Goal: Transaction & Acquisition: Download file/media

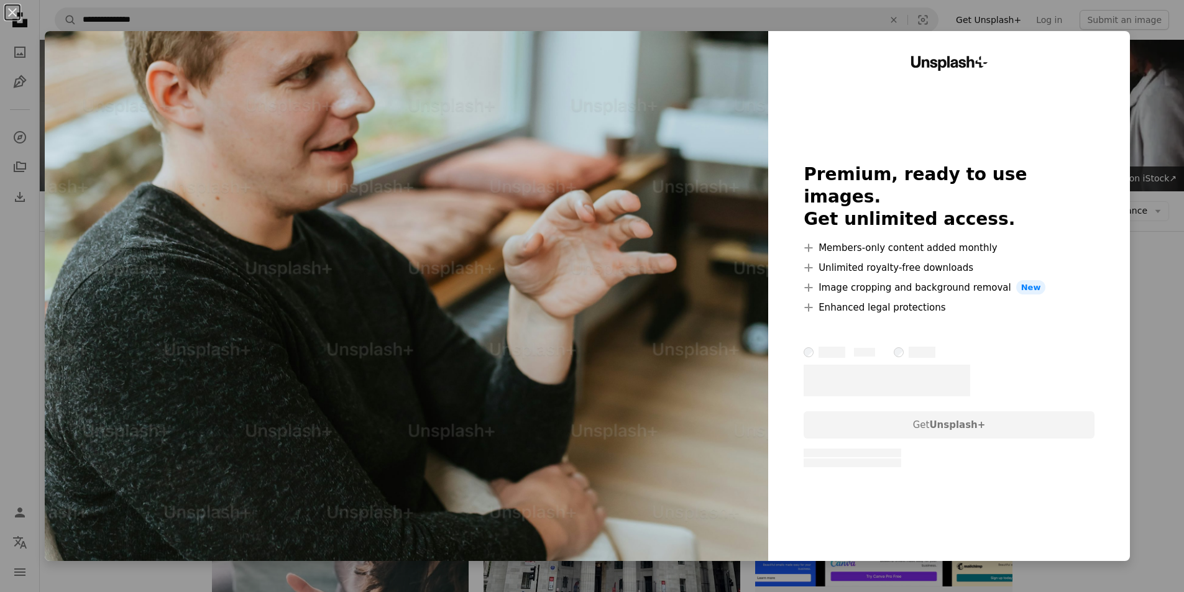
scroll to position [4005, 0]
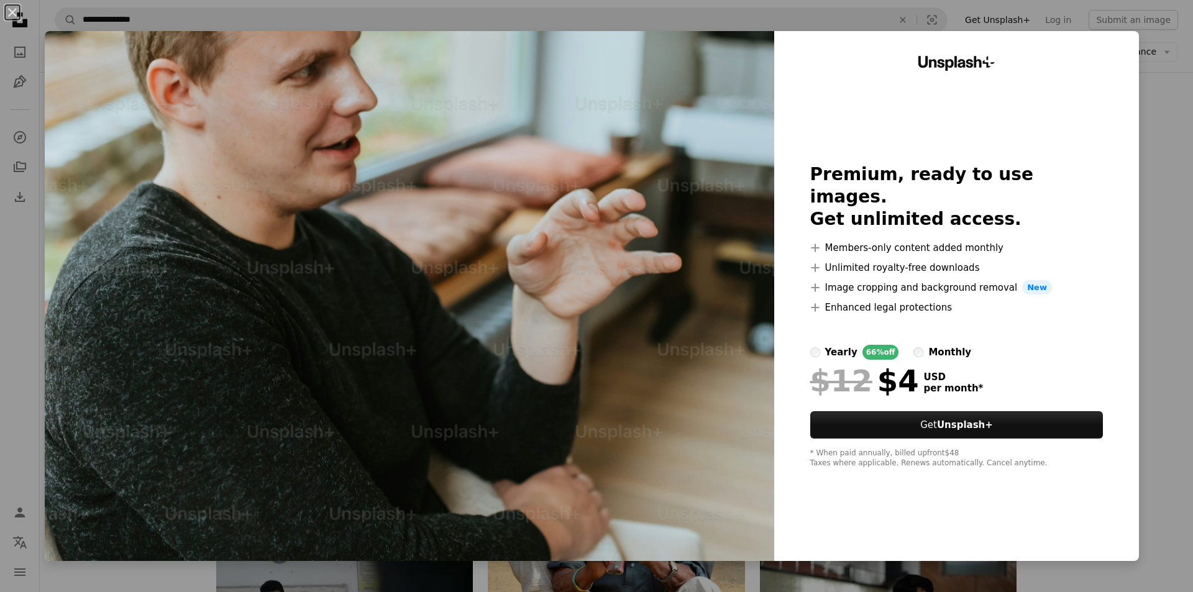
drag, startPoint x: 1177, startPoint y: 420, endPoint x: 1172, endPoint y: 389, distance: 30.8
click at [1177, 414] on div "An X shape Unsplash+ Premium, ready to use images. Get unlimited access. A plus…" at bounding box center [596, 296] width 1193 height 592
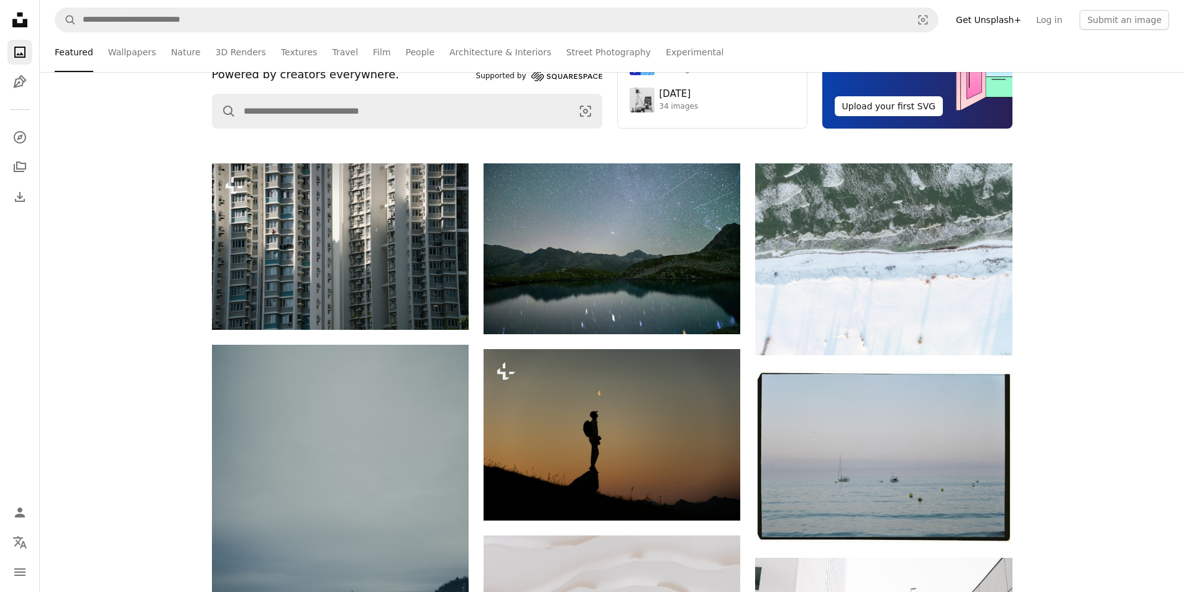
scroll to position [124, 0]
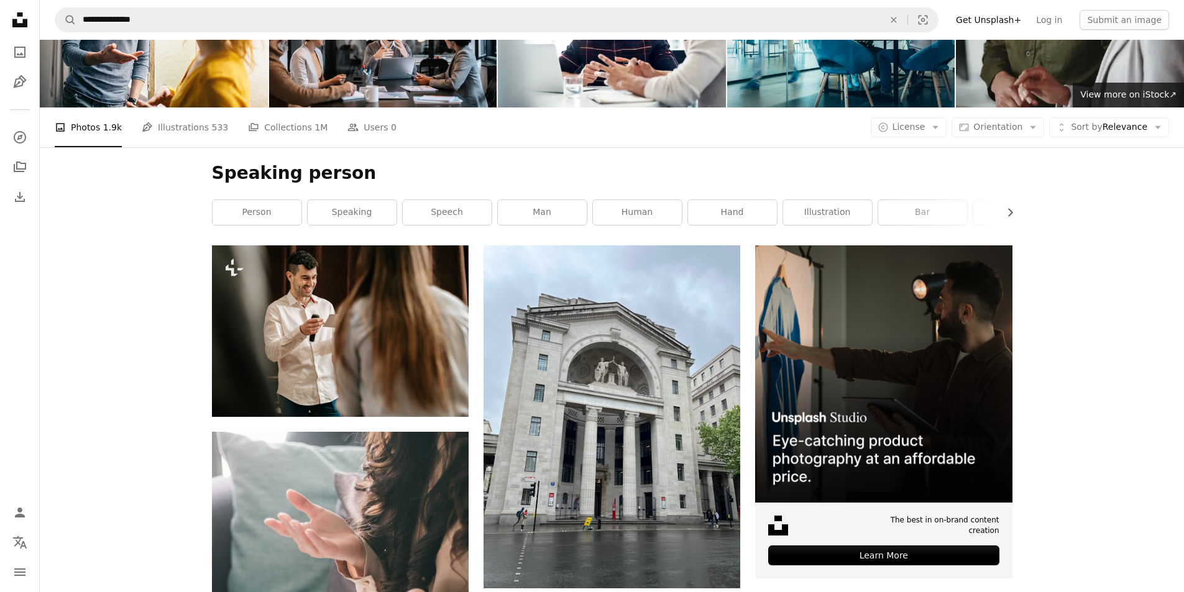
scroll to position [62, 0]
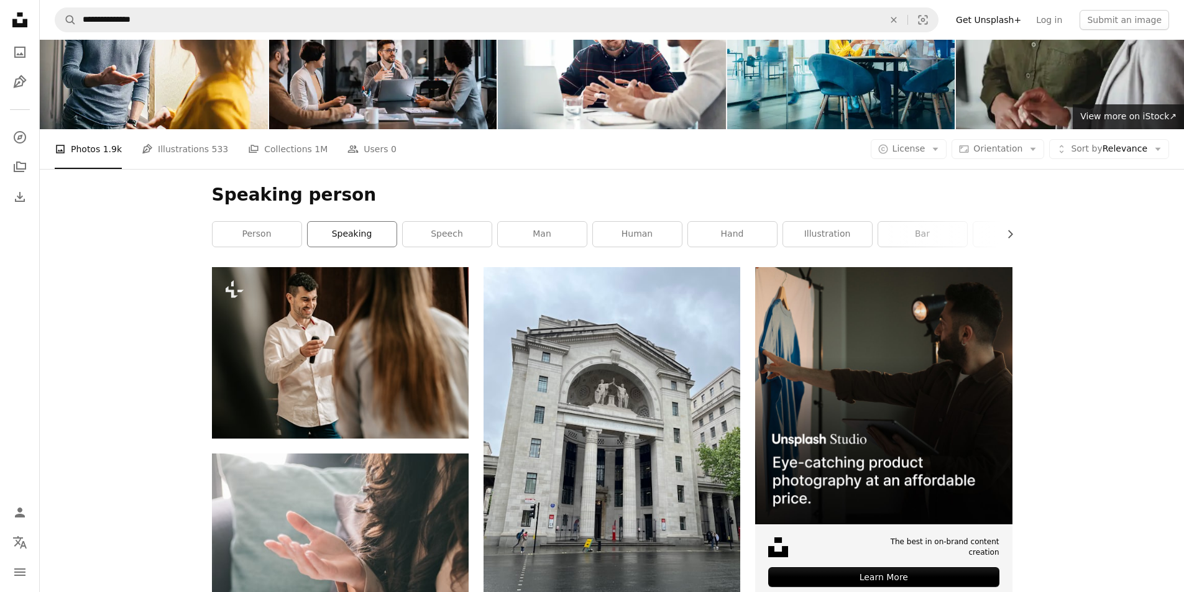
click at [359, 232] on link "speaking" at bounding box center [352, 234] width 89 height 25
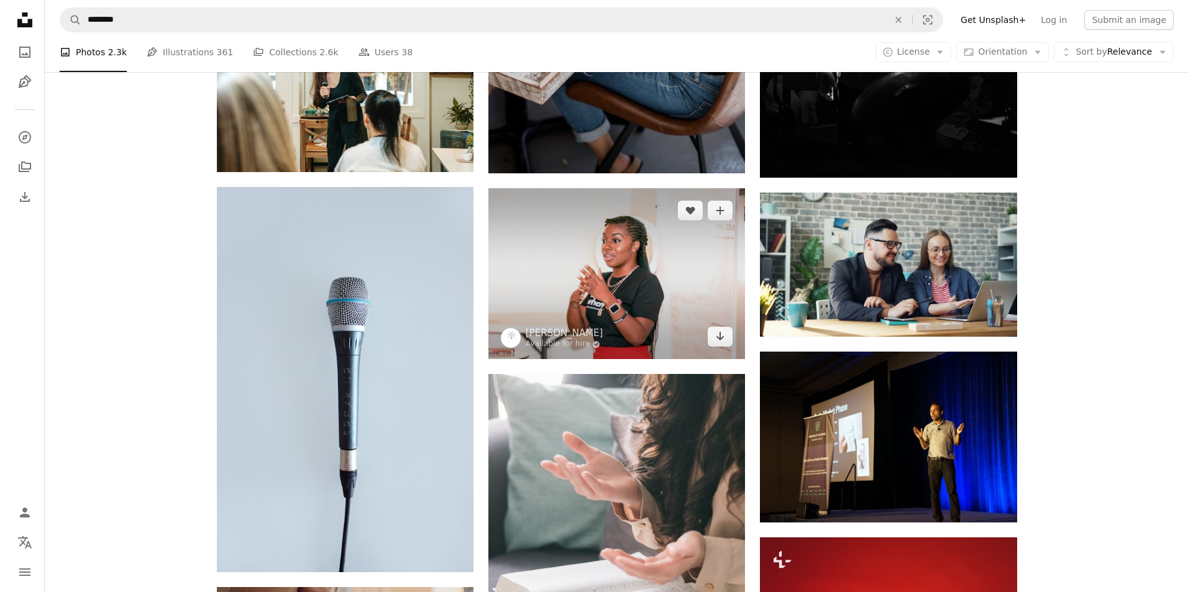
scroll to position [870, 0]
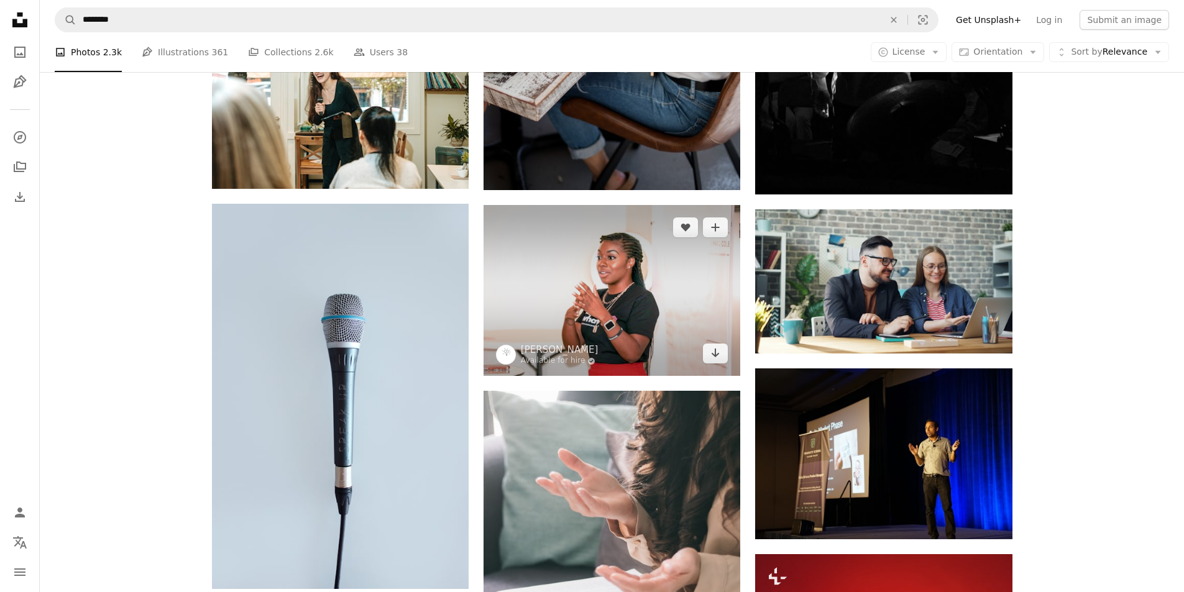
click at [636, 298] on img at bounding box center [612, 290] width 257 height 171
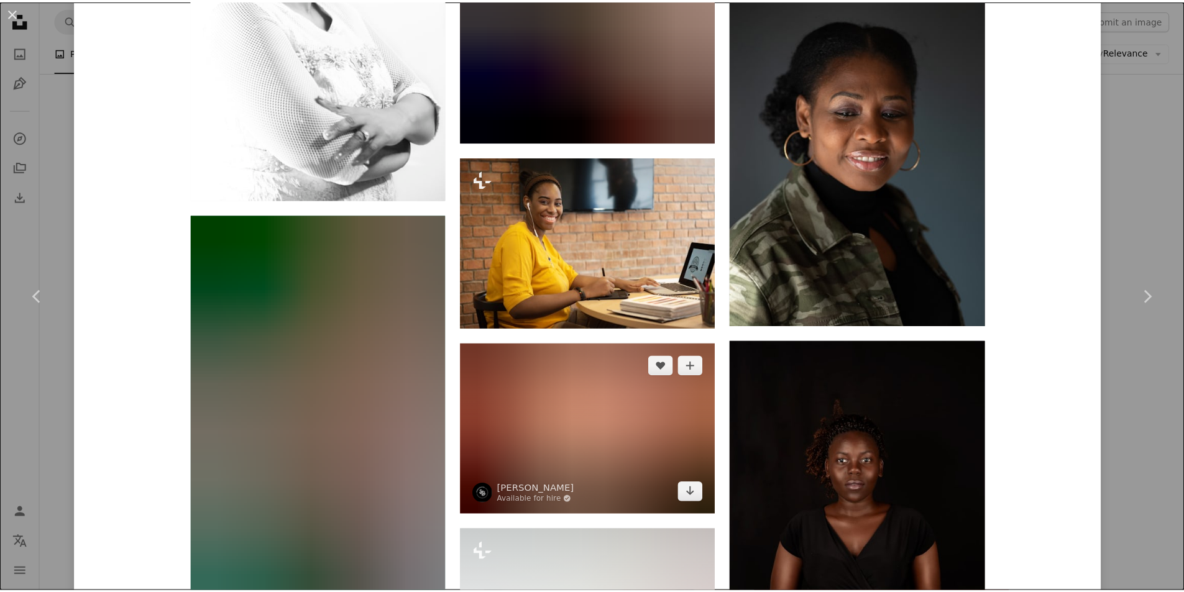
scroll to position [3854, 0]
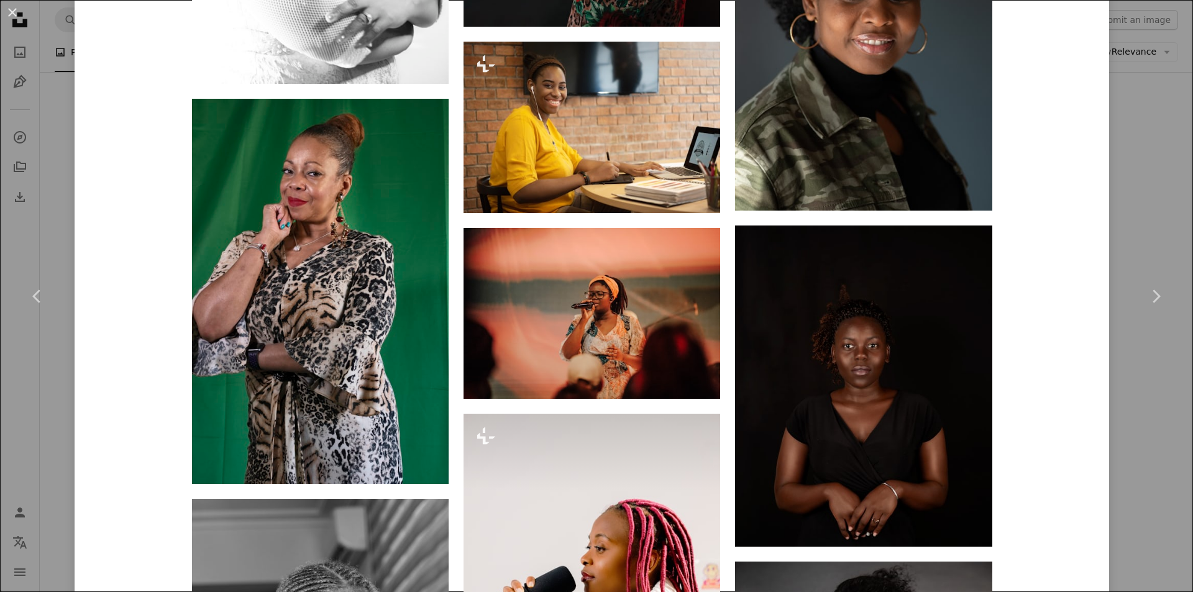
click at [1132, 84] on div "An X shape Chevron left Chevron right [PERSON_NAME] Available for hire A checkm…" at bounding box center [596, 296] width 1193 height 592
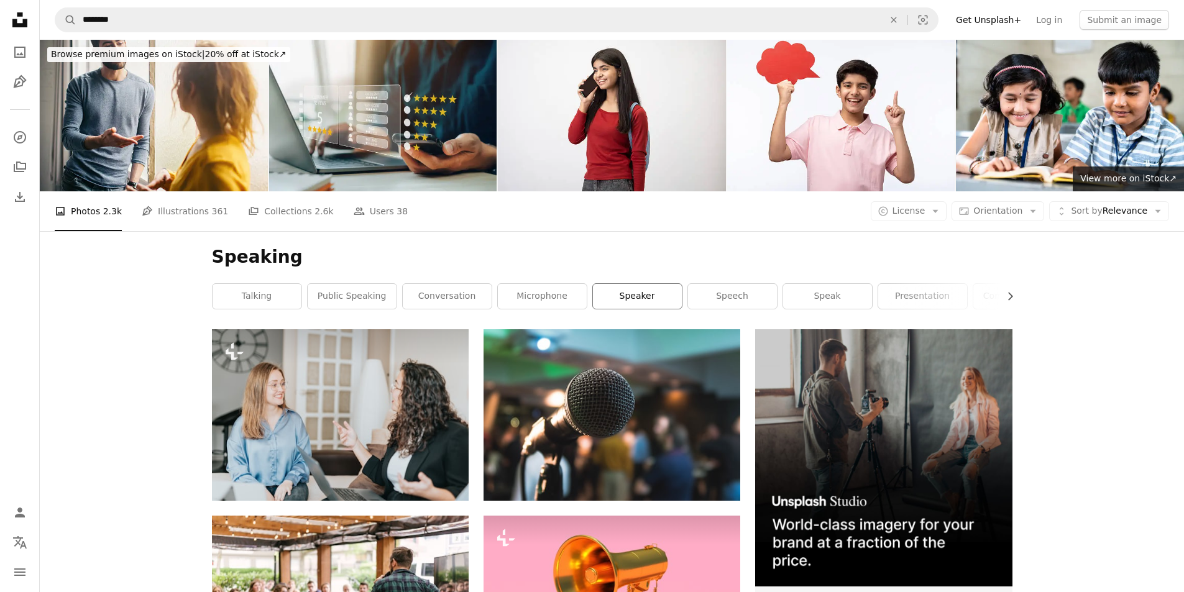
click at [653, 290] on link "speaker" at bounding box center [637, 296] width 89 height 25
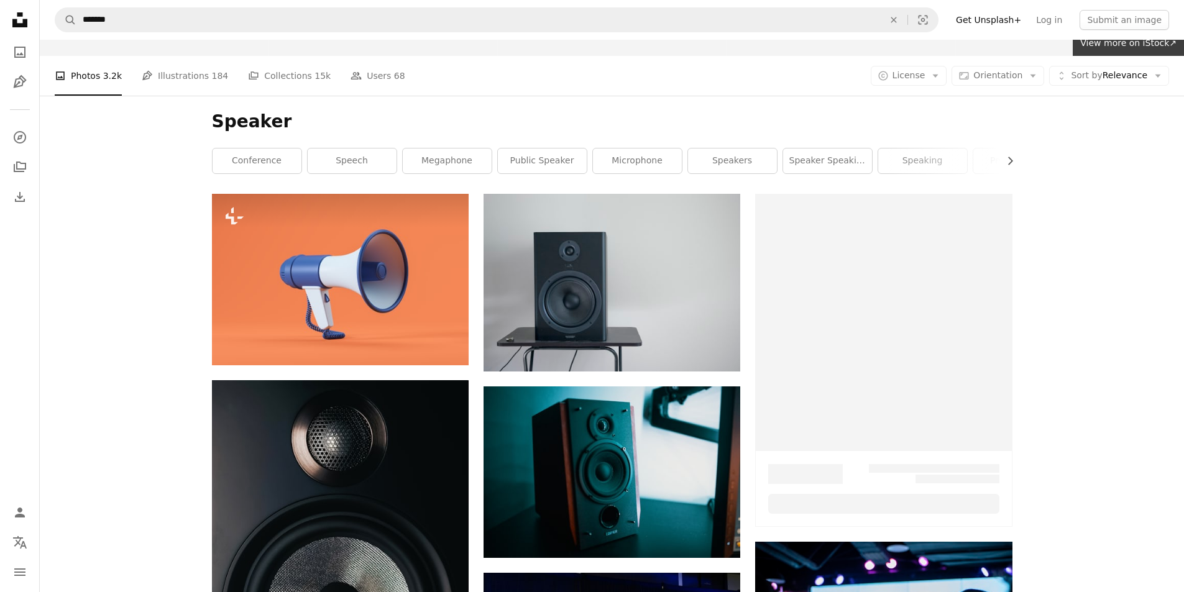
scroll to position [186, 0]
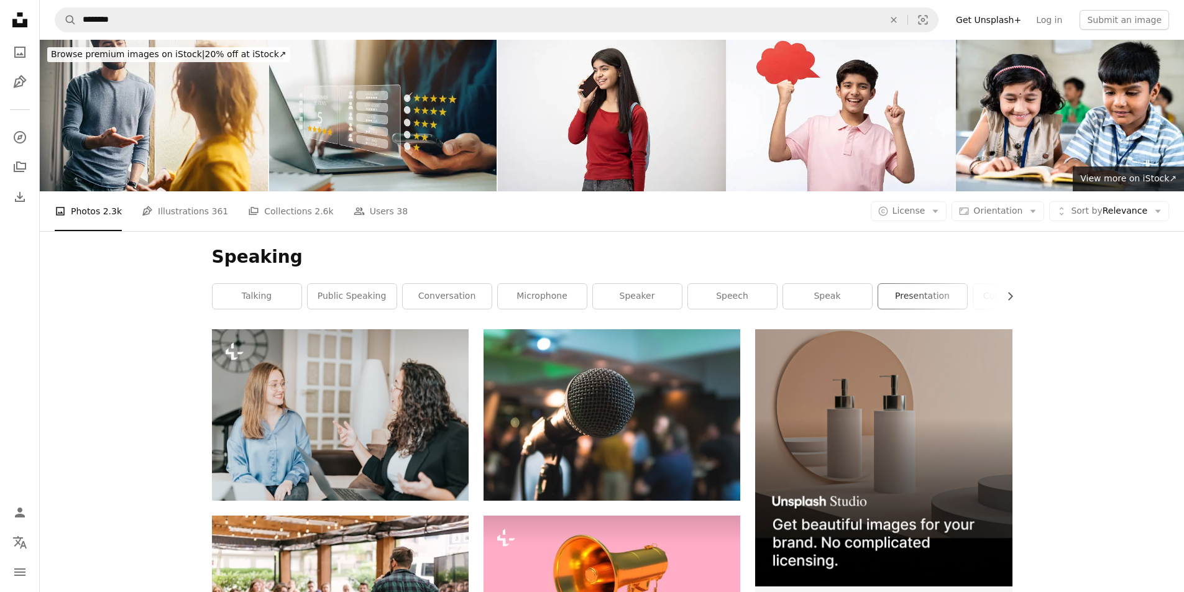
click at [897, 296] on link "presentation" at bounding box center [922, 296] width 89 height 25
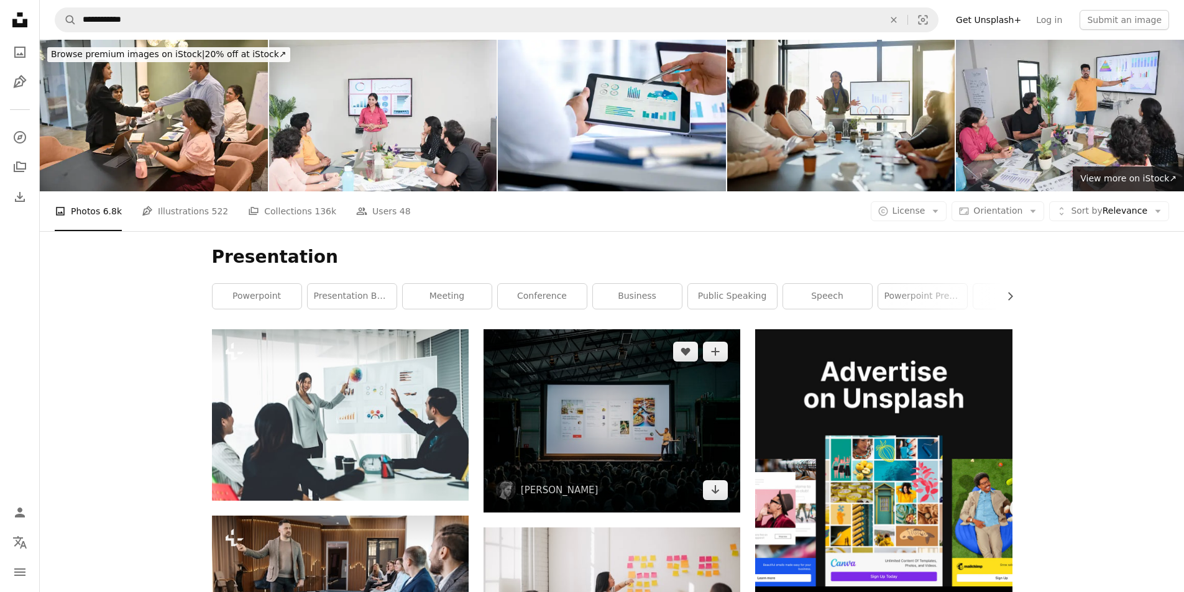
scroll to position [186, 0]
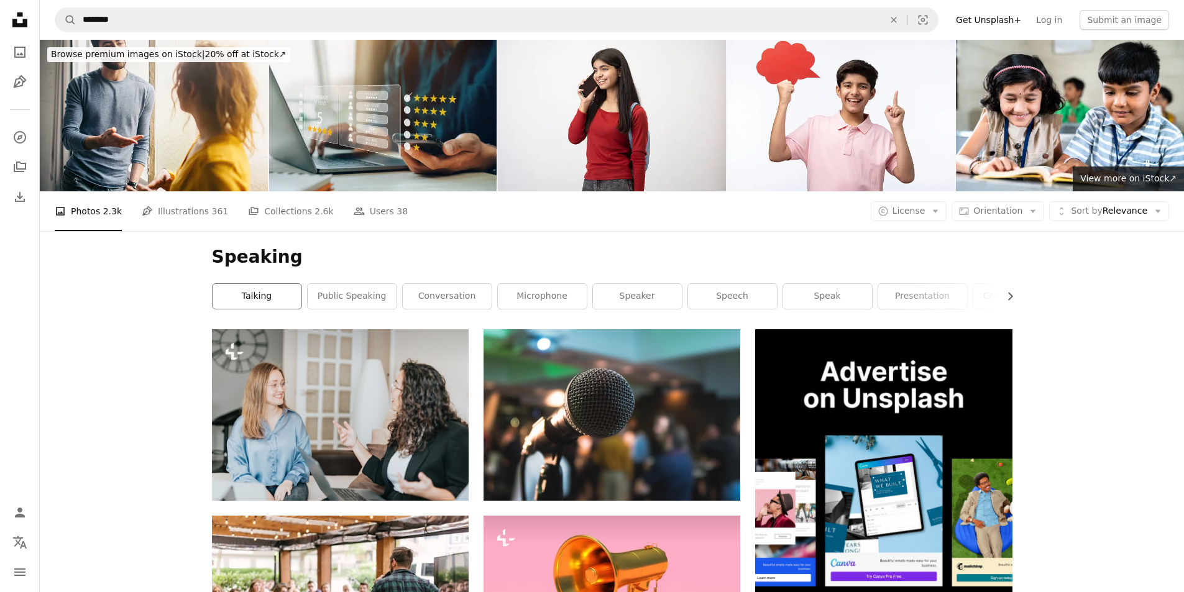
click at [251, 298] on link "talking" at bounding box center [257, 296] width 89 height 25
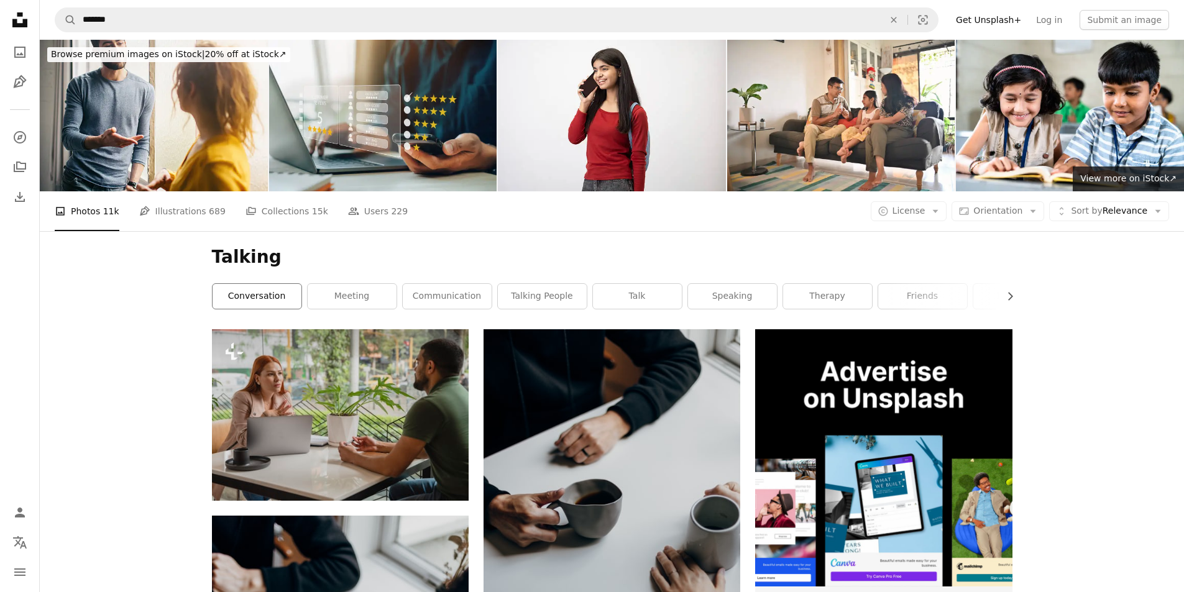
click at [236, 298] on link "conversation" at bounding box center [257, 296] width 89 height 25
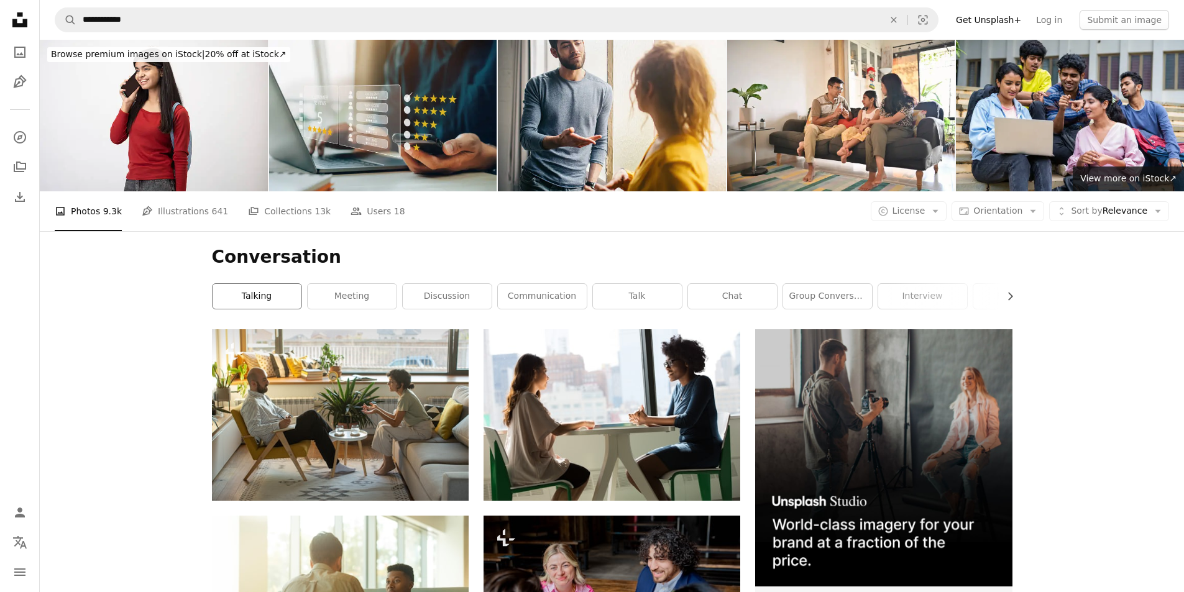
click at [253, 301] on link "talking" at bounding box center [257, 296] width 89 height 25
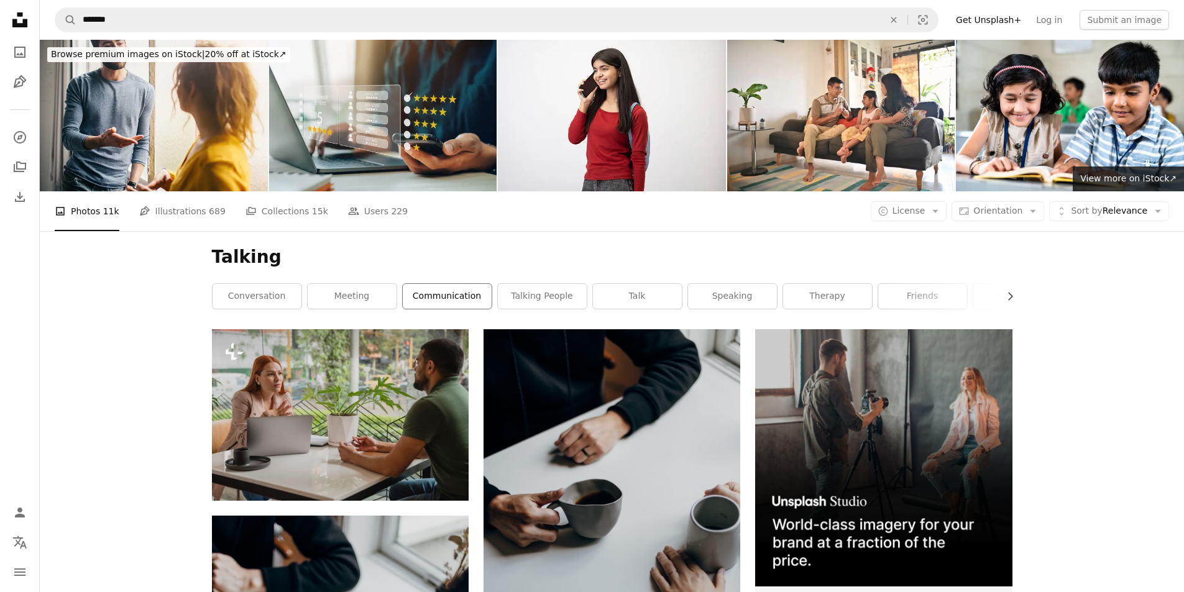
click at [455, 295] on link "communication" at bounding box center [447, 296] width 89 height 25
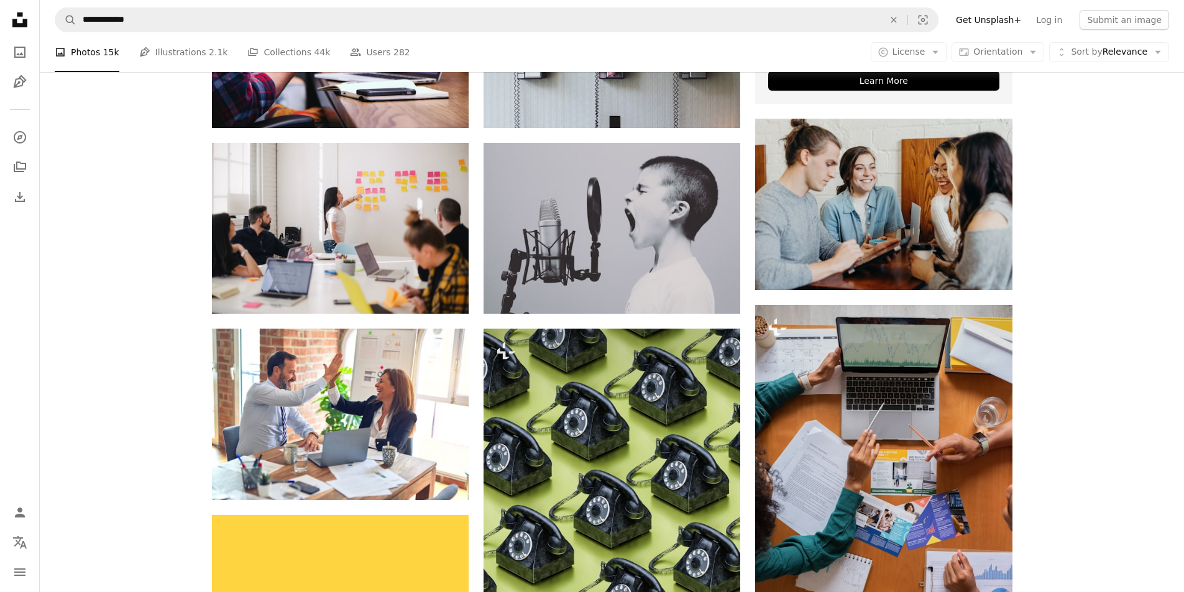
scroll to position [435, 0]
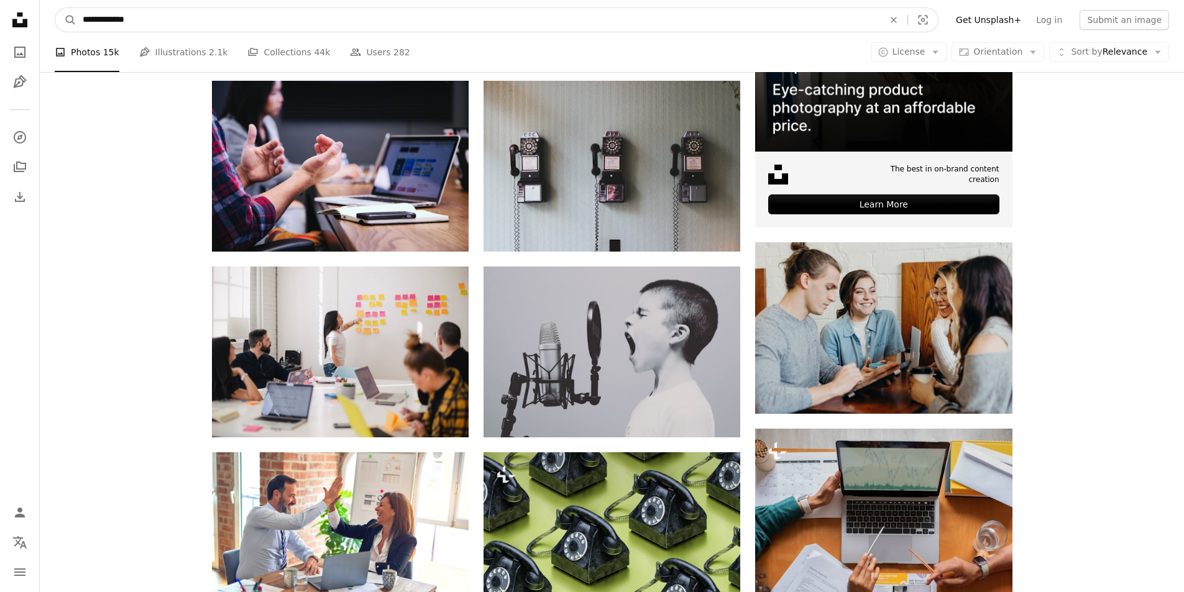
drag, startPoint x: 157, startPoint y: 21, endPoint x: 34, endPoint y: 21, distance: 122.4
click at [154, 15] on input "**********" at bounding box center [478, 20] width 804 height 24
paste input "**"
type input "**********"
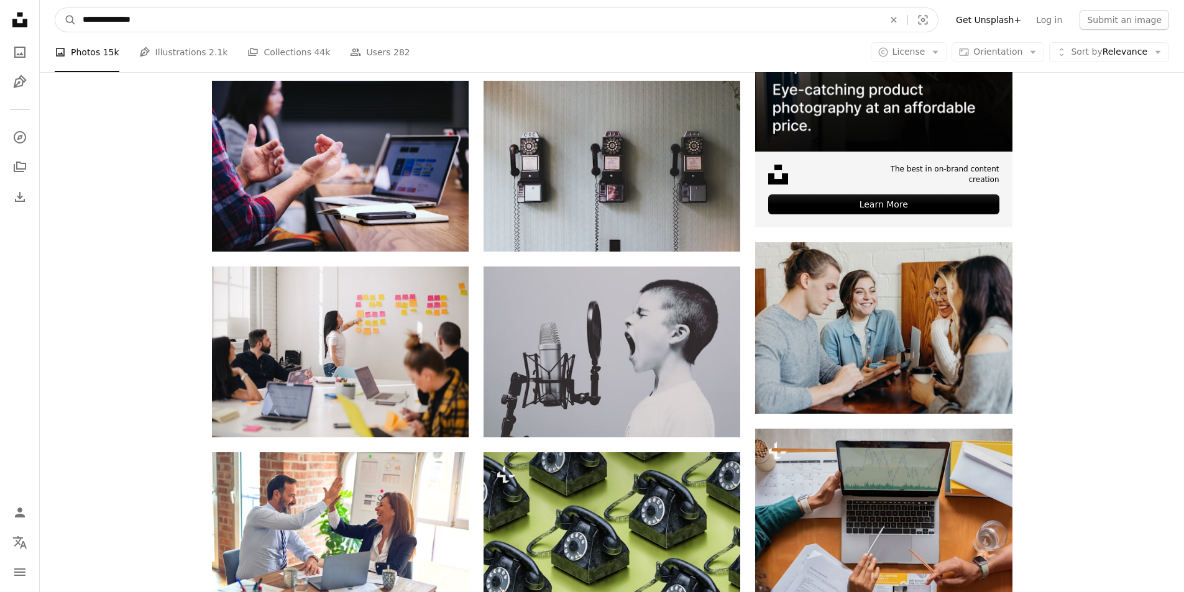
click at [55, 8] on button "A magnifying glass" at bounding box center [65, 20] width 21 height 24
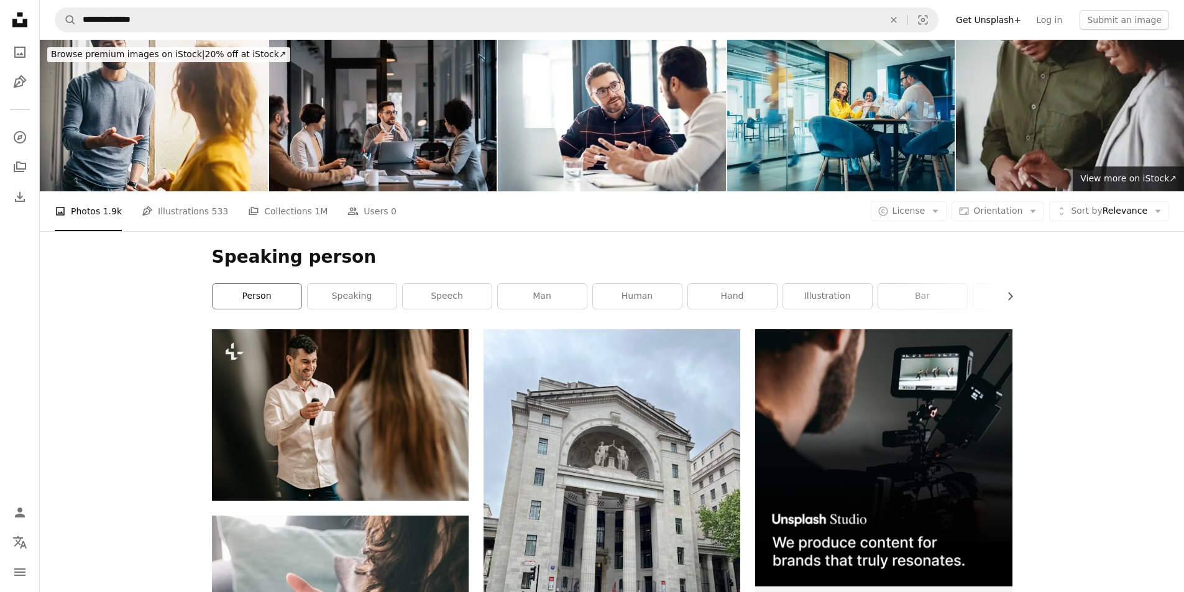
click at [263, 303] on link "person" at bounding box center [257, 296] width 89 height 25
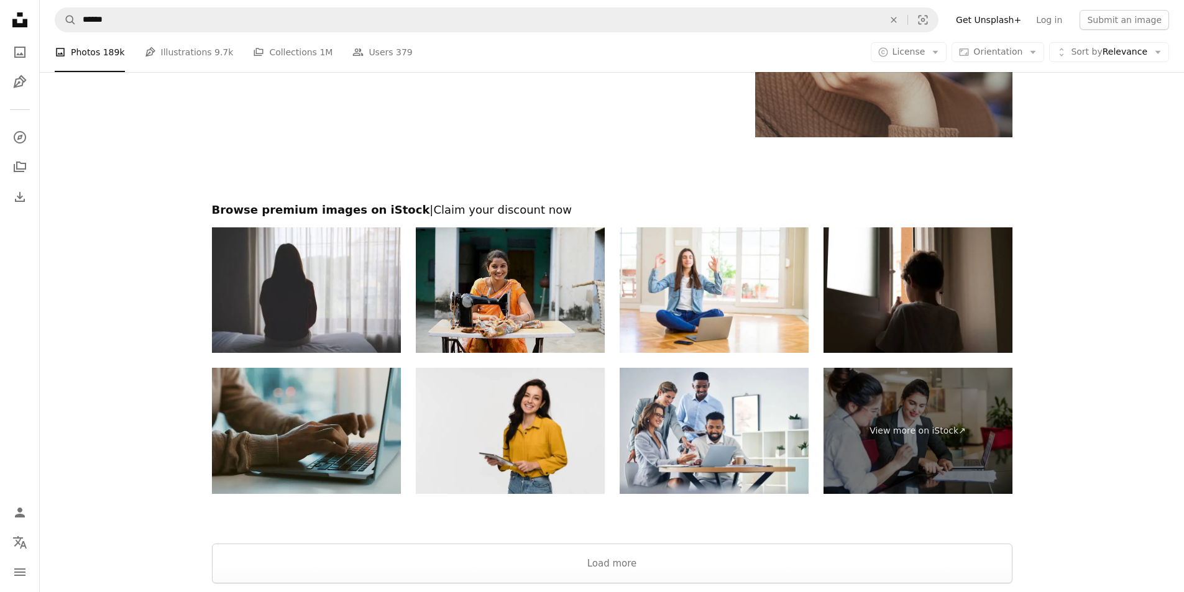
scroll to position [2860, 0]
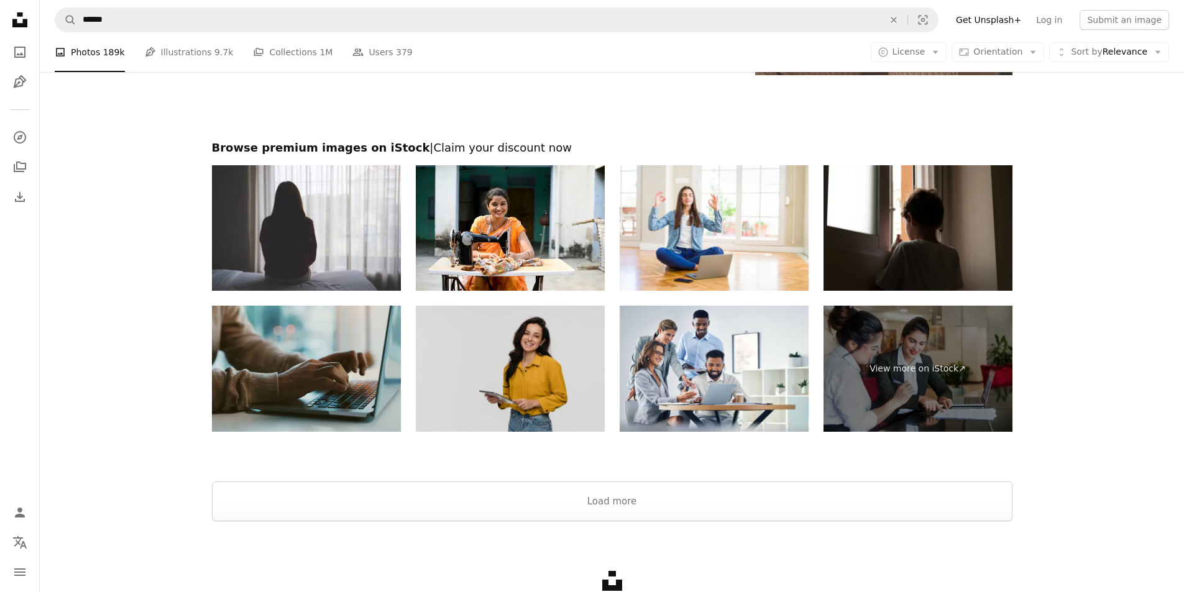
click at [533, 400] on img at bounding box center [510, 369] width 189 height 126
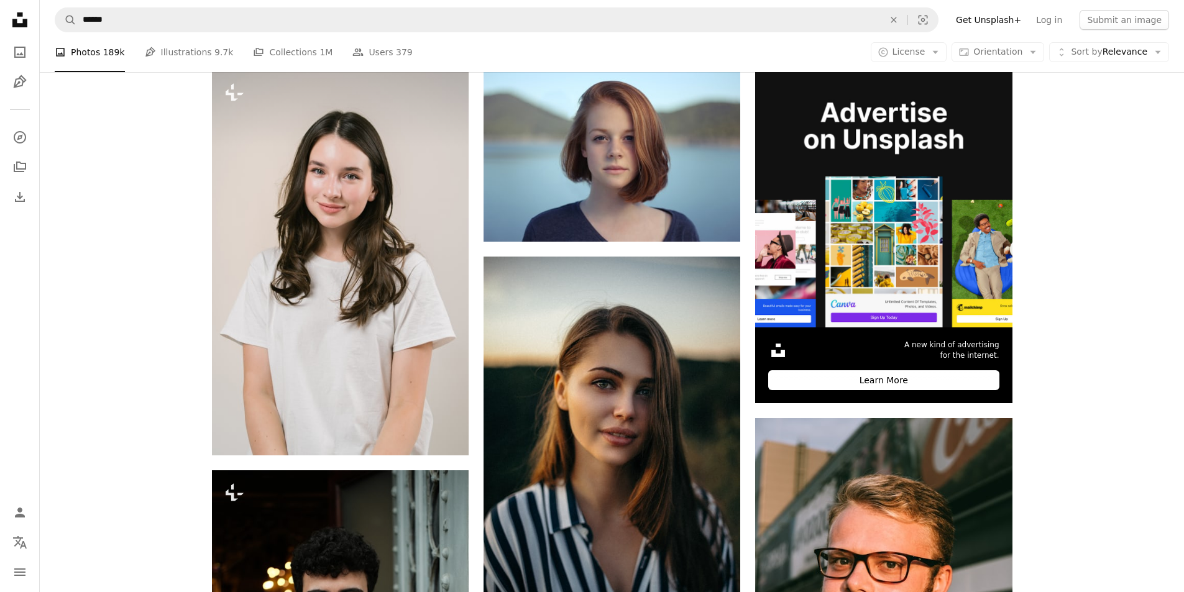
scroll to position [197, 0]
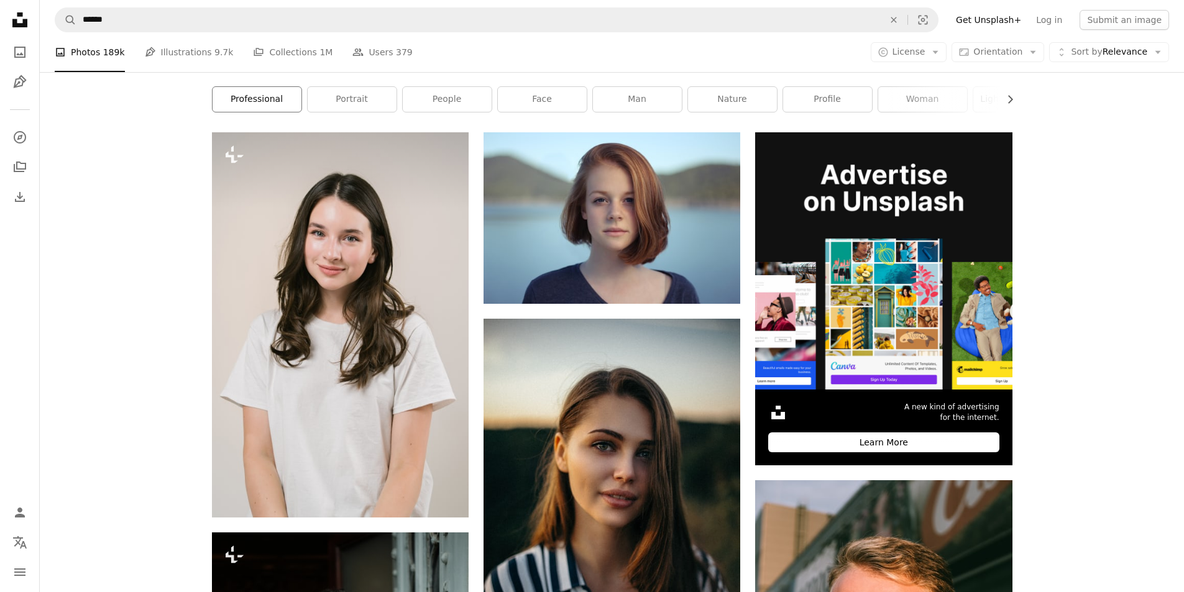
click at [260, 102] on link "professional" at bounding box center [257, 99] width 89 height 25
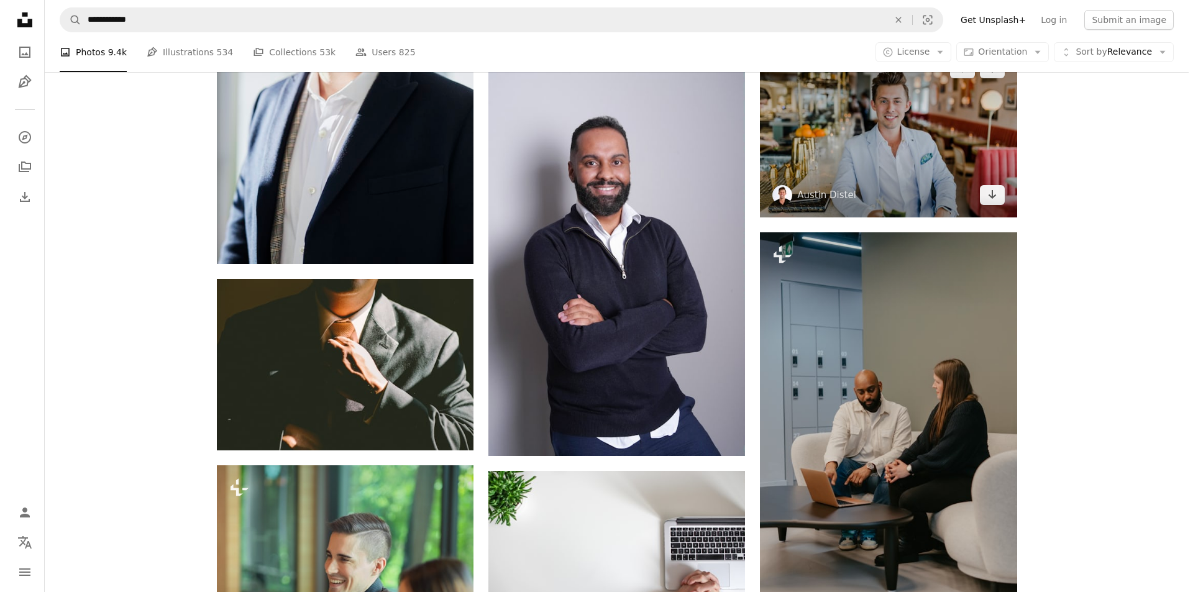
scroll to position [870, 0]
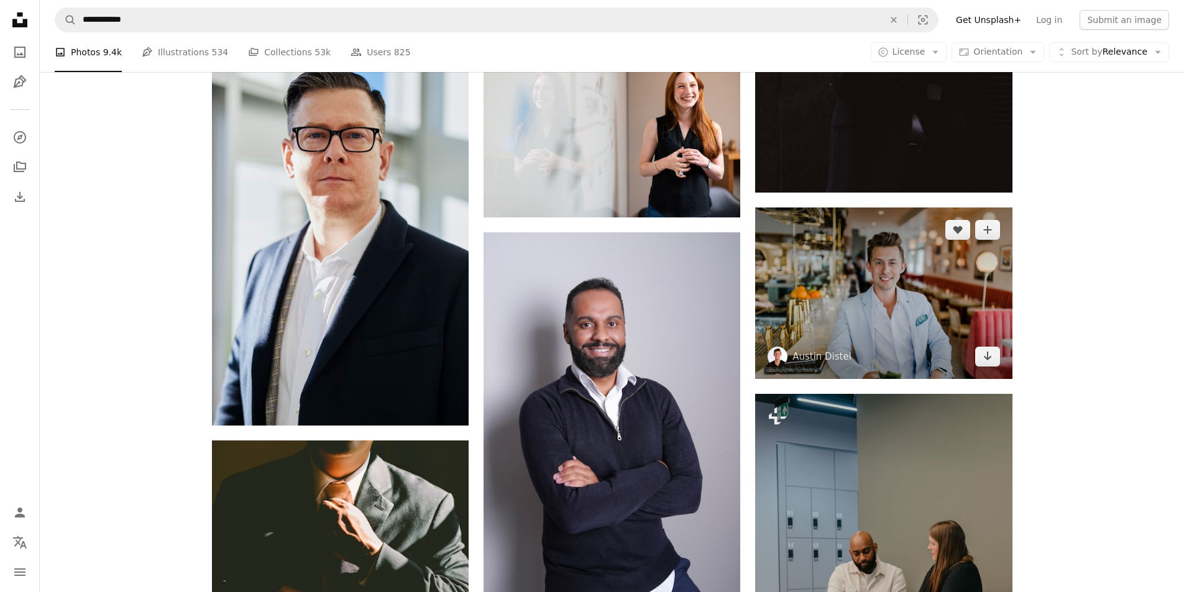
click at [857, 285] on img at bounding box center [883, 293] width 257 height 171
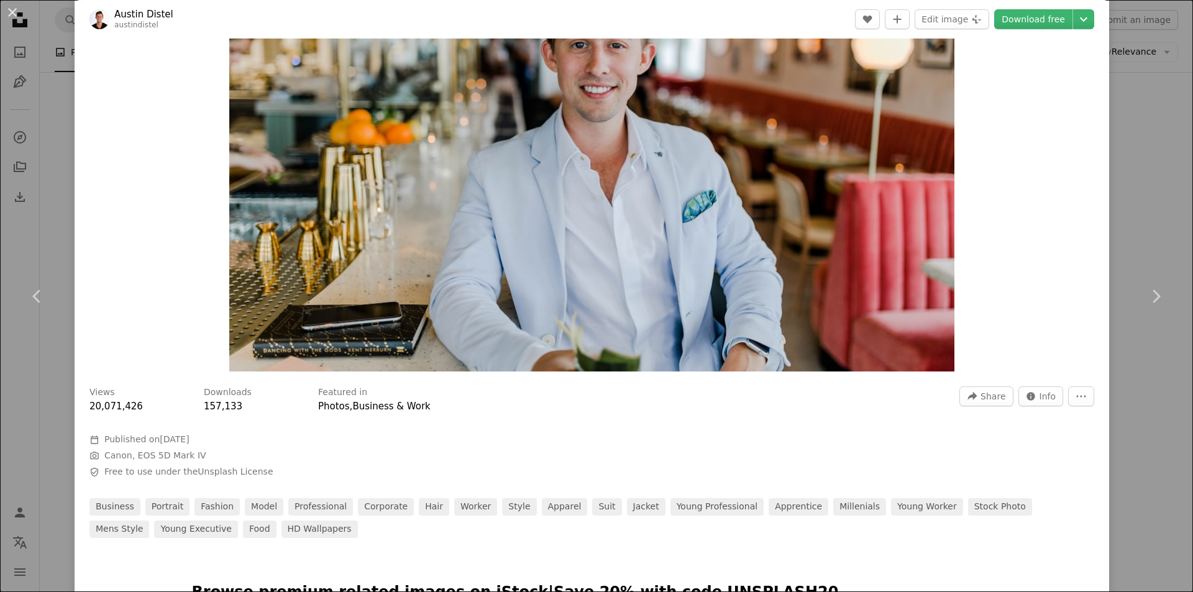
scroll to position [186, 0]
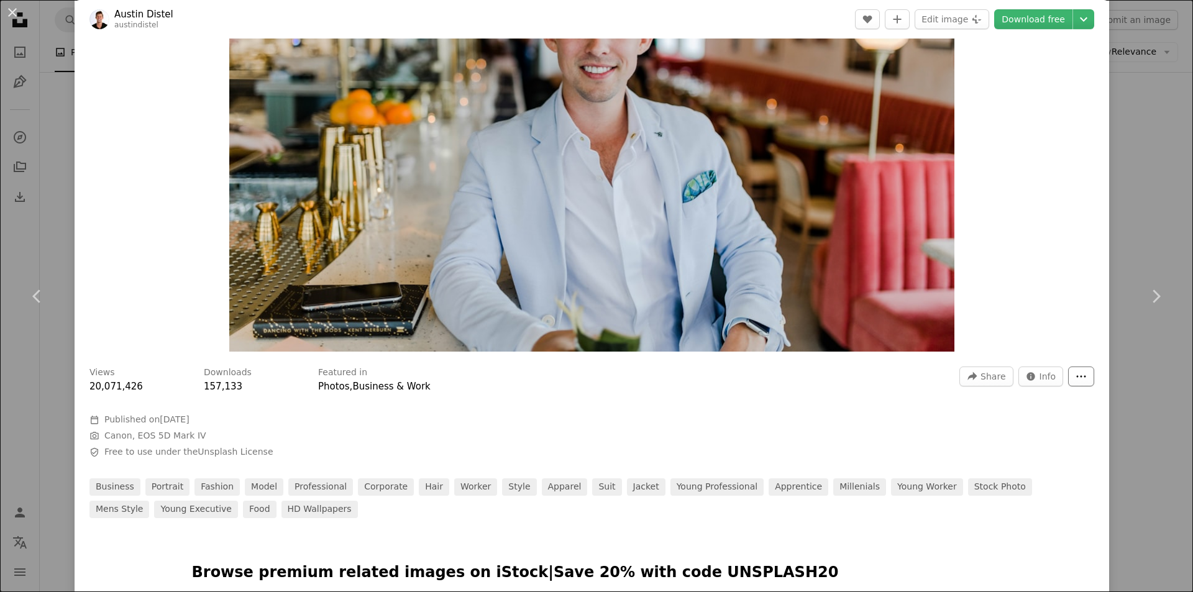
click at [1068, 377] on button "More Actions" at bounding box center [1081, 377] width 26 height 20
click at [702, 391] on dialog "An X shape Chevron left Chevron right [PERSON_NAME] austindistel A heart A plus…" at bounding box center [596, 296] width 1193 height 592
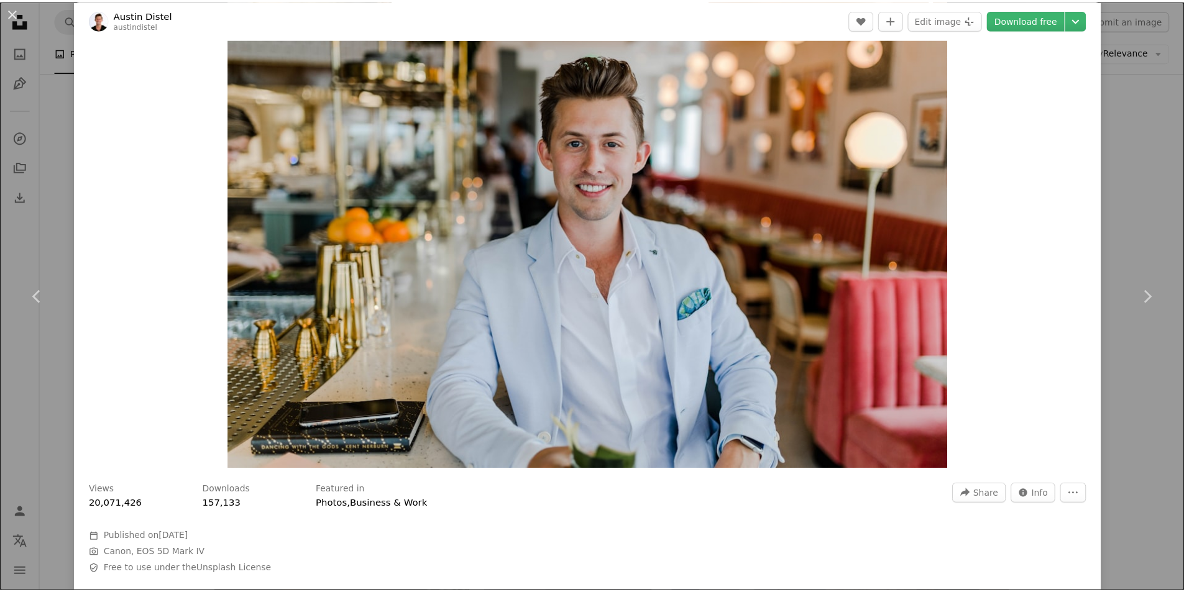
scroll to position [0, 0]
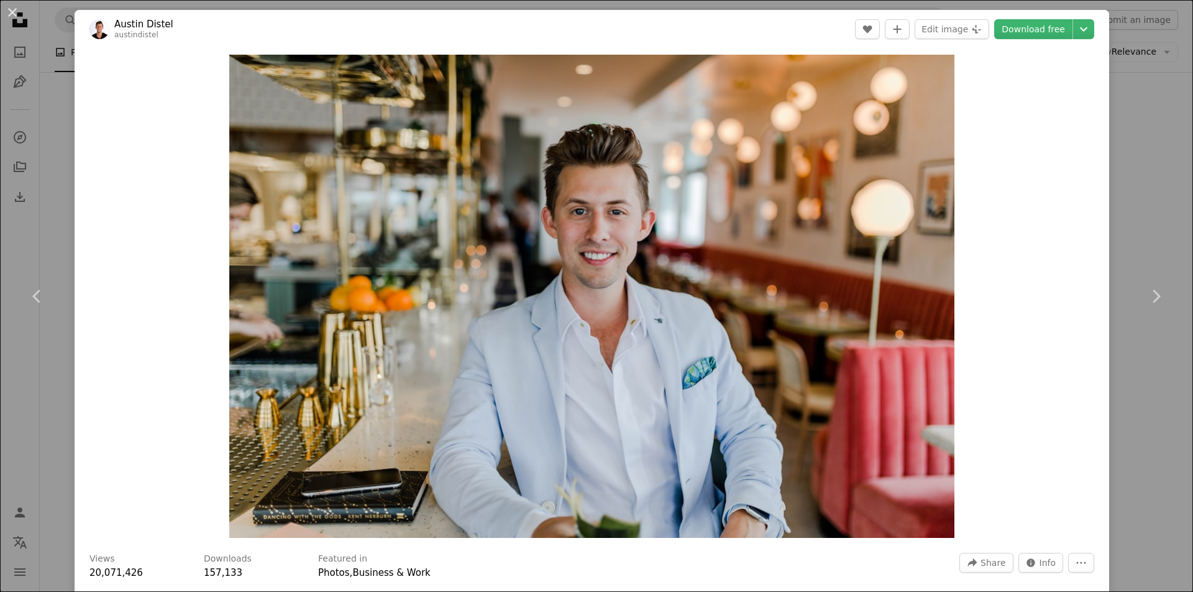
click at [1131, 107] on div "An X shape Chevron left Chevron right [PERSON_NAME] austindistel A heart A plus…" at bounding box center [596, 296] width 1193 height 592
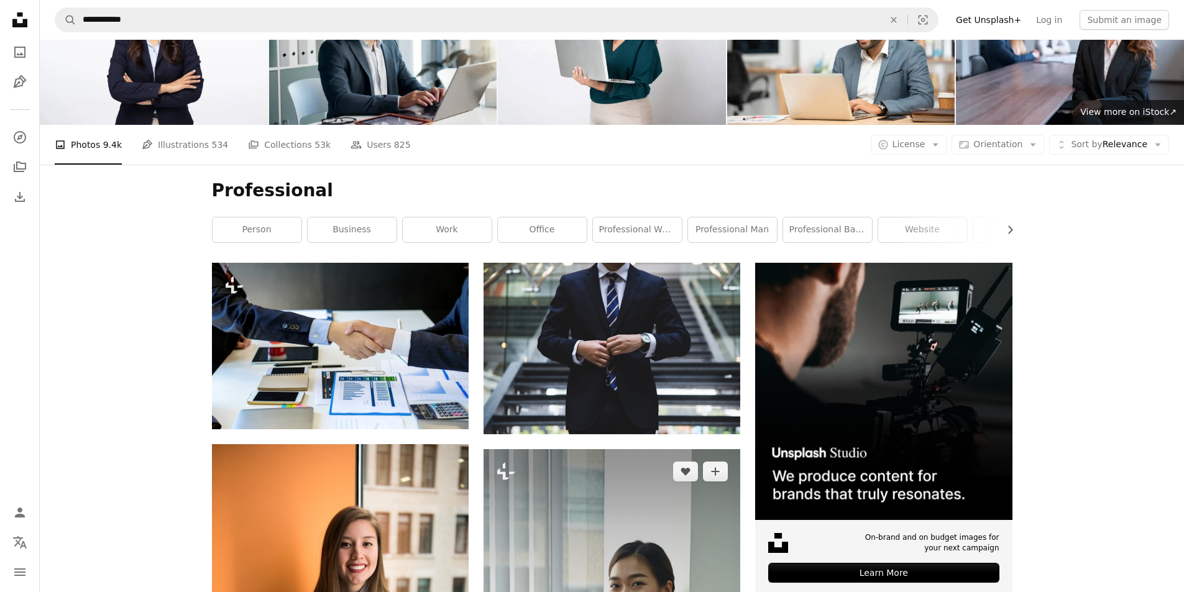
scroll to position [124, 0]
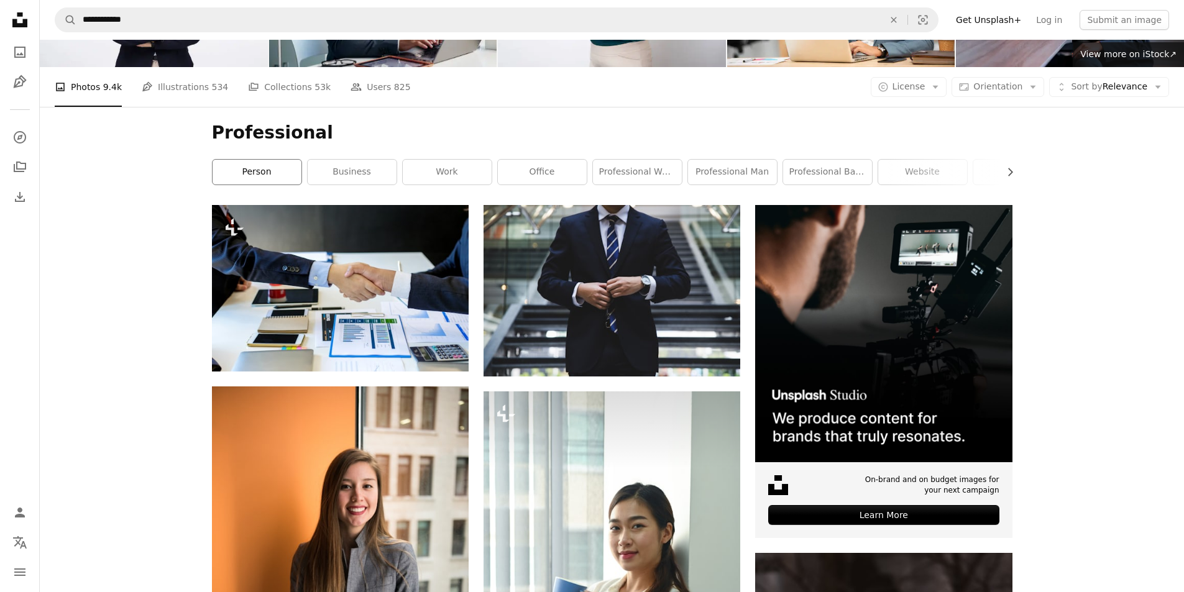
click at [272, 180] on link "person" at bounding box center [257, 172] width 89 height 25
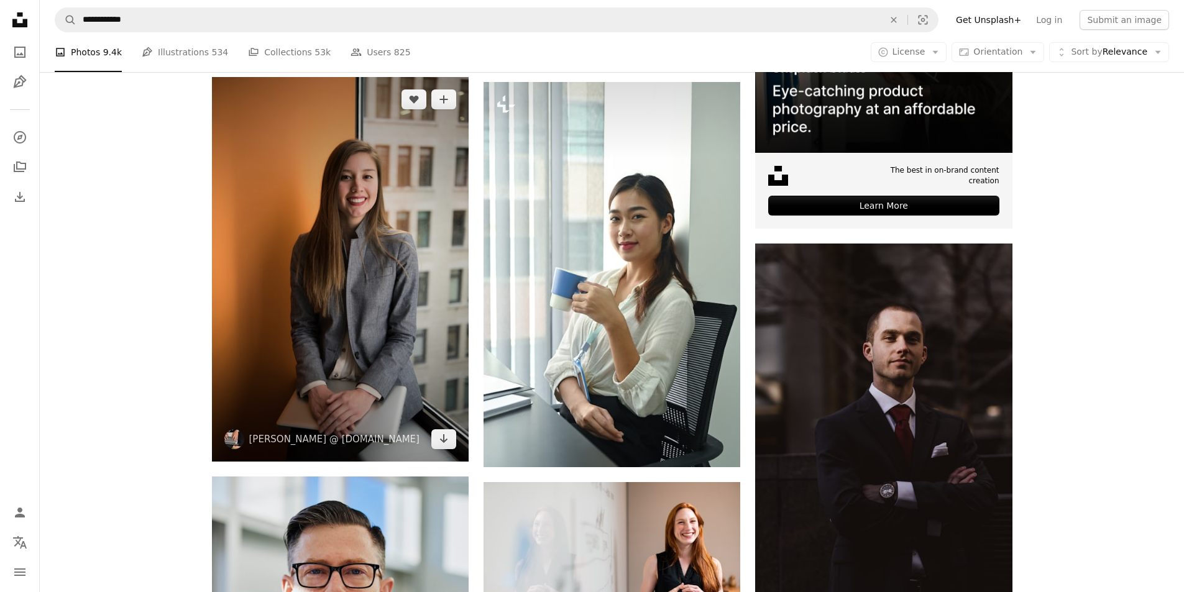
scroll to position [435, 0]
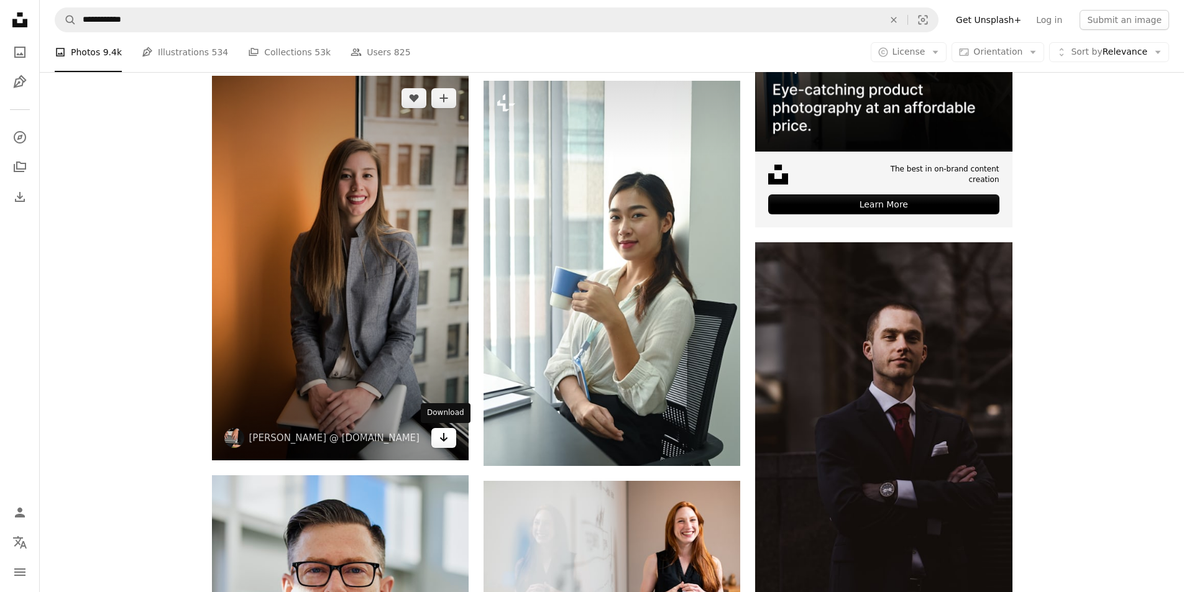
click at [441, 437] on icon "Arrow pointing down" at bounding box center [444, 437] width 10 height 15
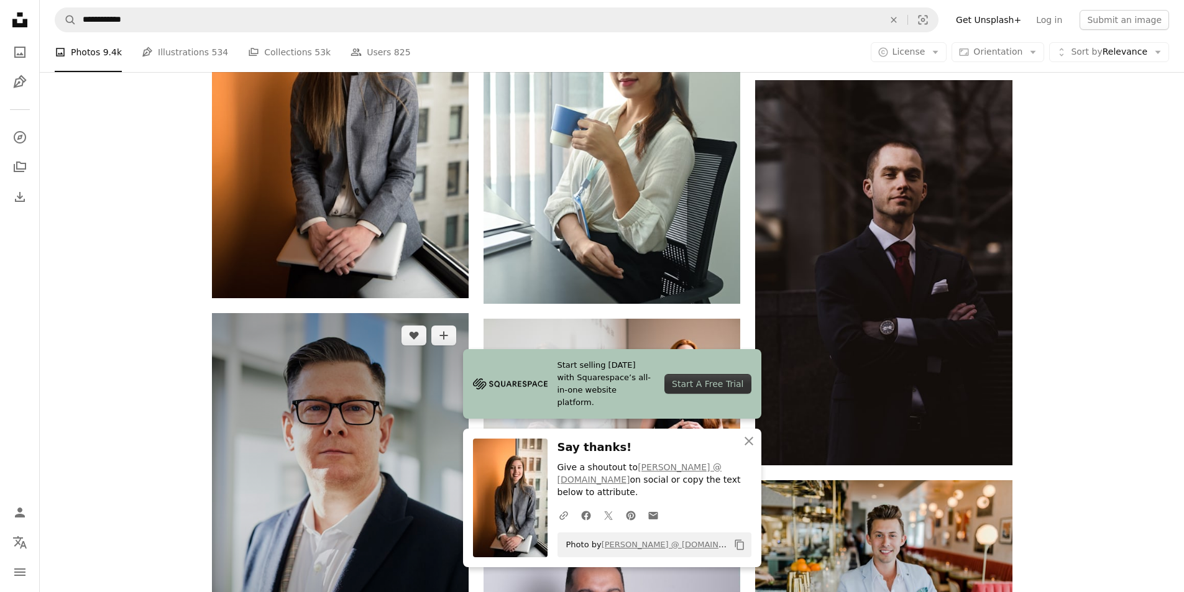
scroll to position [746, 0]
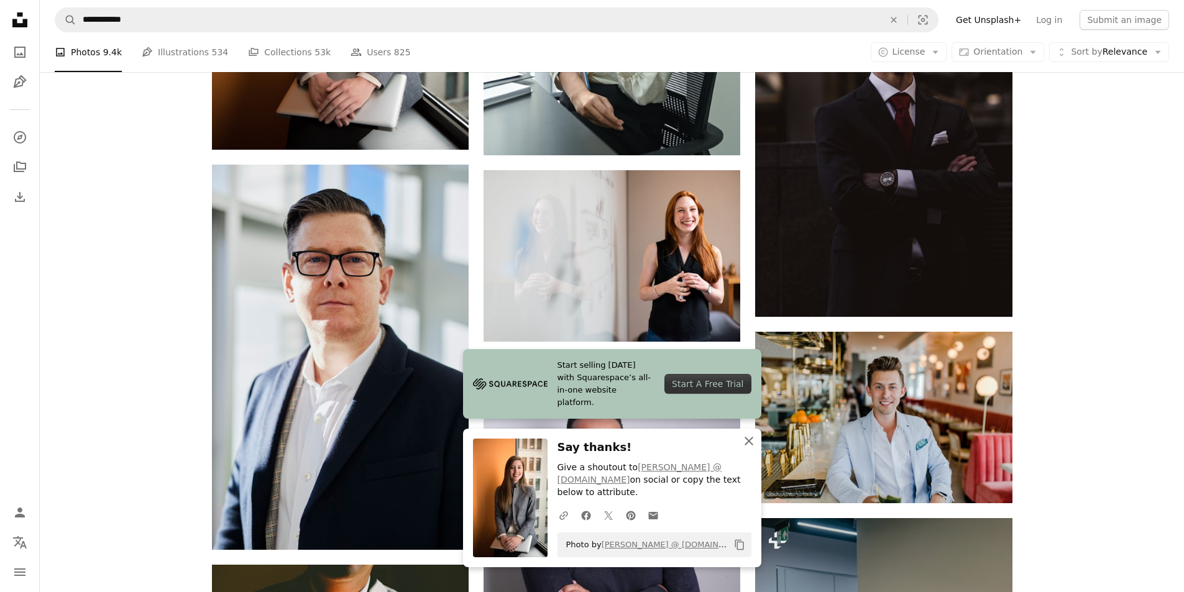
drag, startPoint x: 751, startPoint y: 457, endPoint x: 741, endPoint y: 448, distance: 13.7
click at [751, 446] on icon "button" at bounding box center [749, 441] width 9 height 9
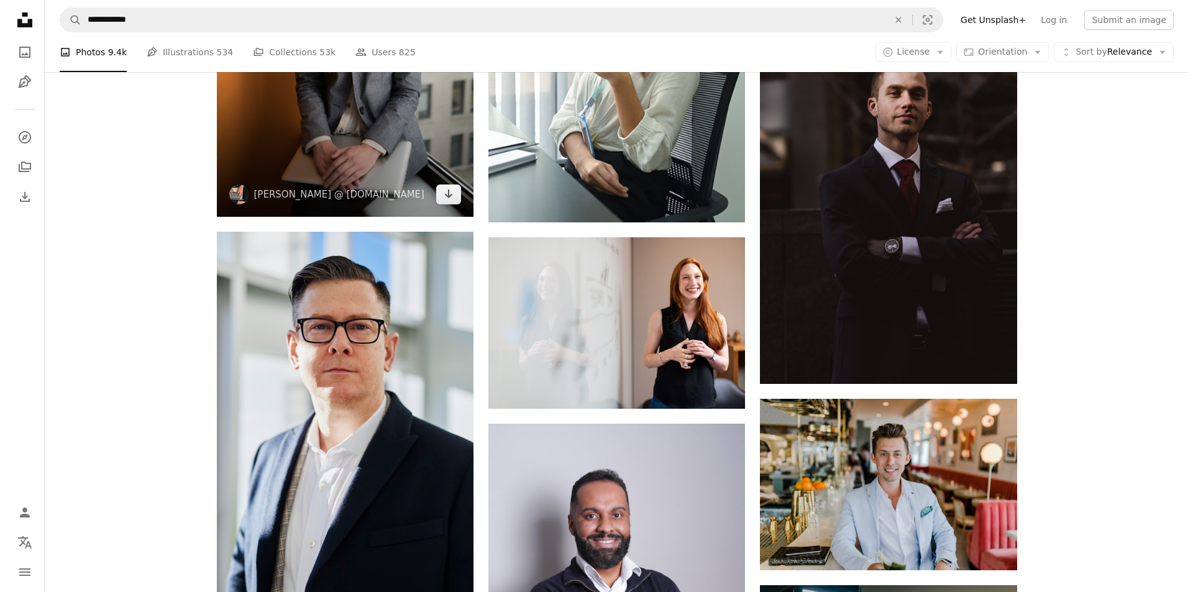
scroll to position [559, 0]
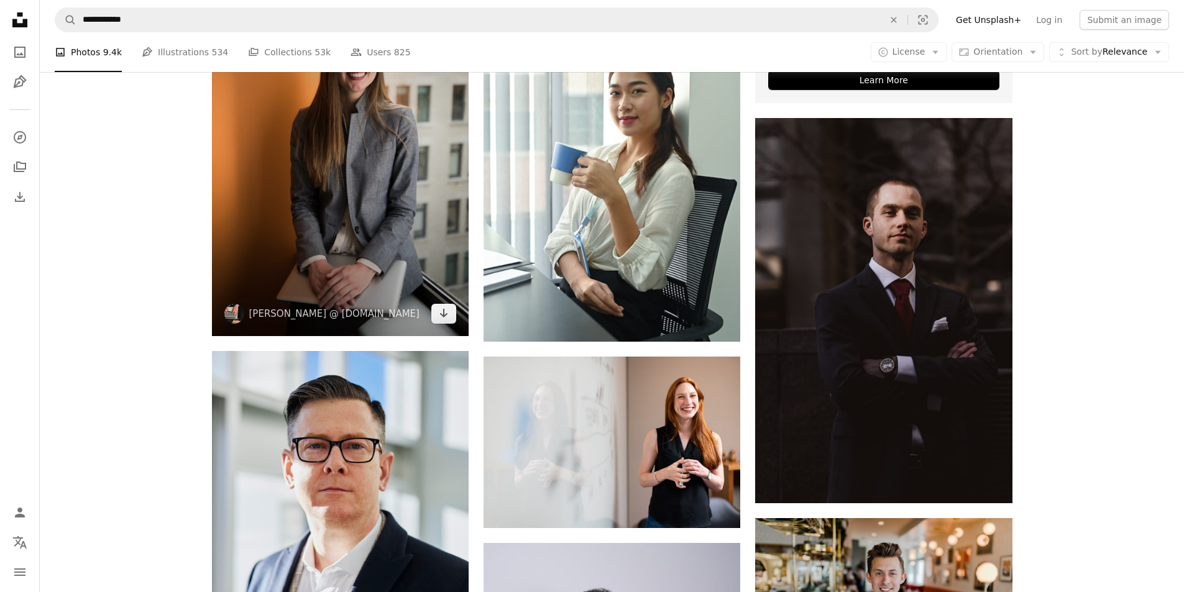
click at [362, 201] on img at bounding box center [340, 144] width 257 height 385
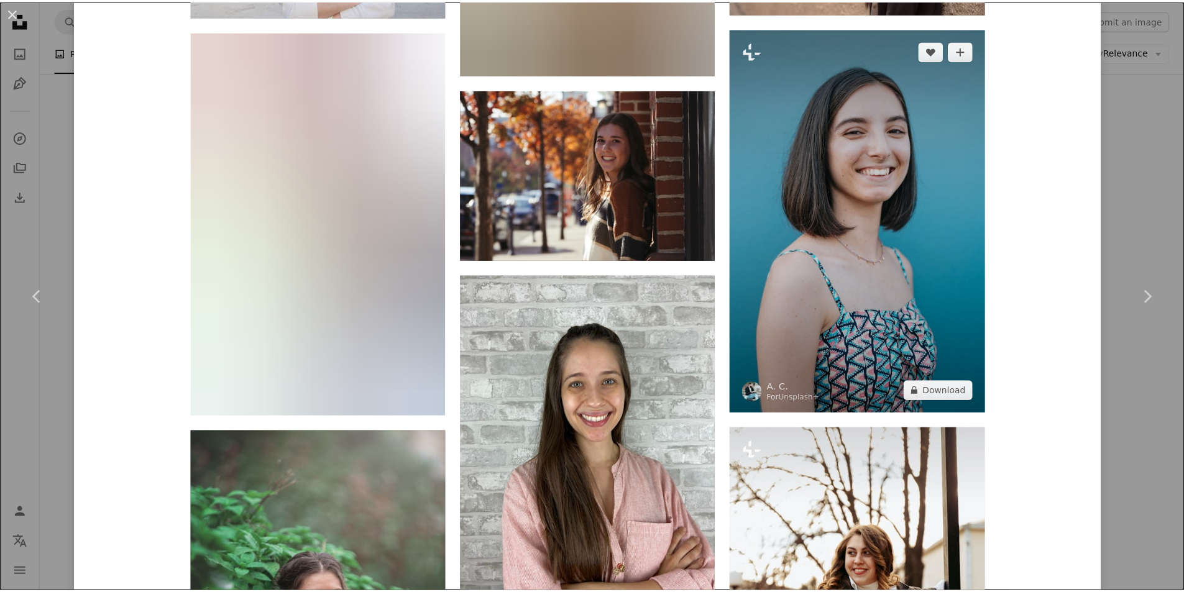
scroll to position [2735, 0]
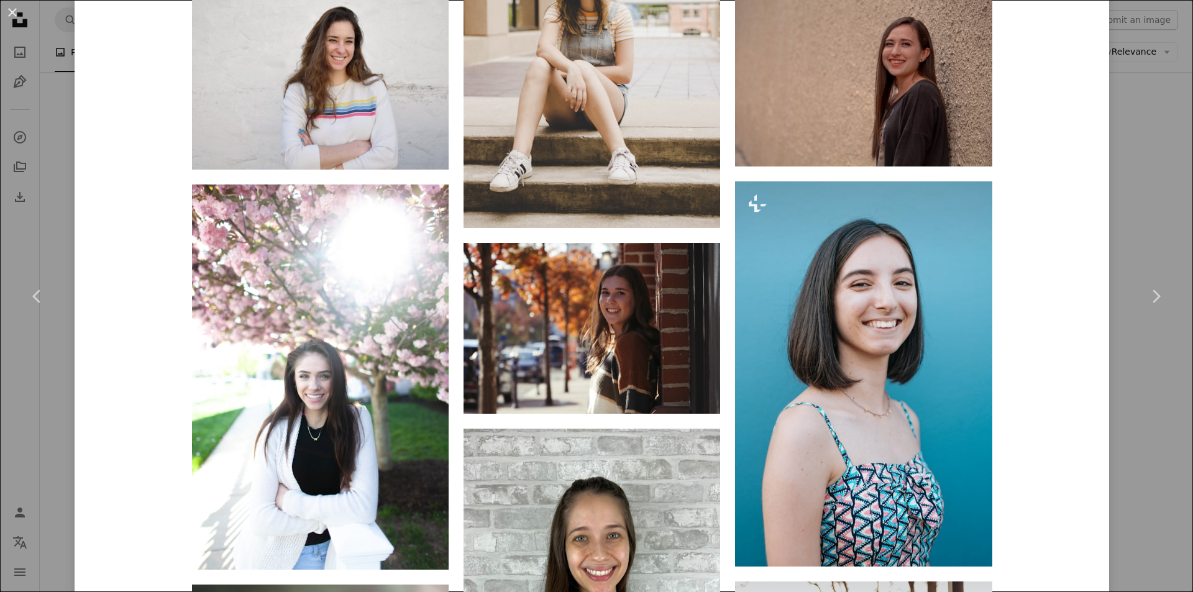
click at [1119, 119] on div "An X shape Chevron left Chevron right [PERSON_NAME] @ [DOMAIN_NAME] wocintechch…" at bounding box center [596, 296] width 1193 height 592
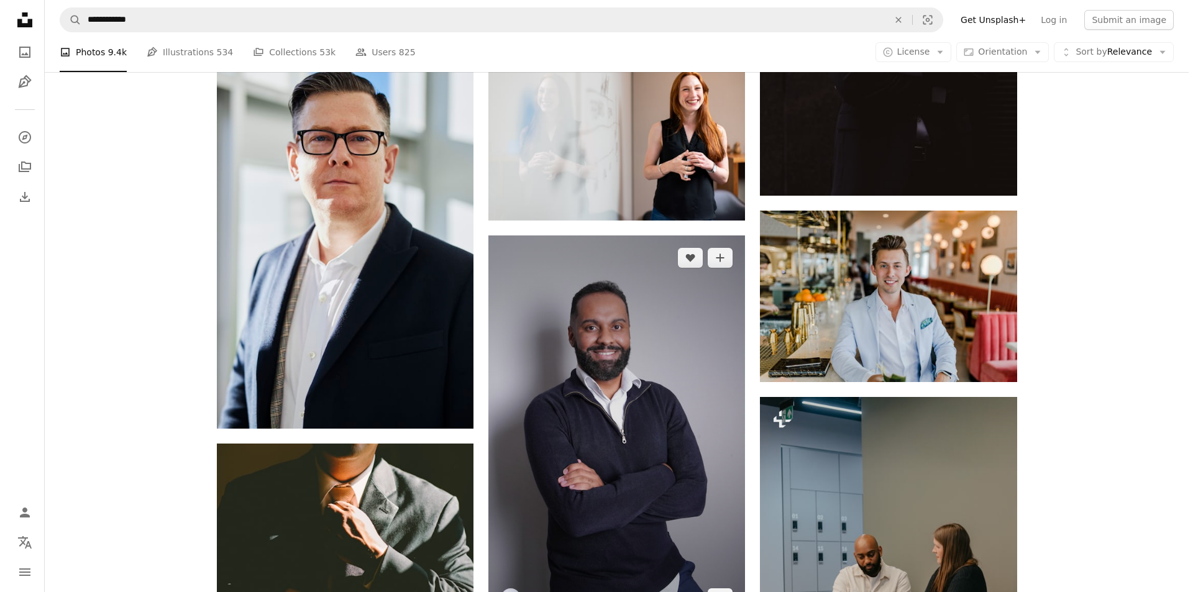
scroll to position [870, 0]
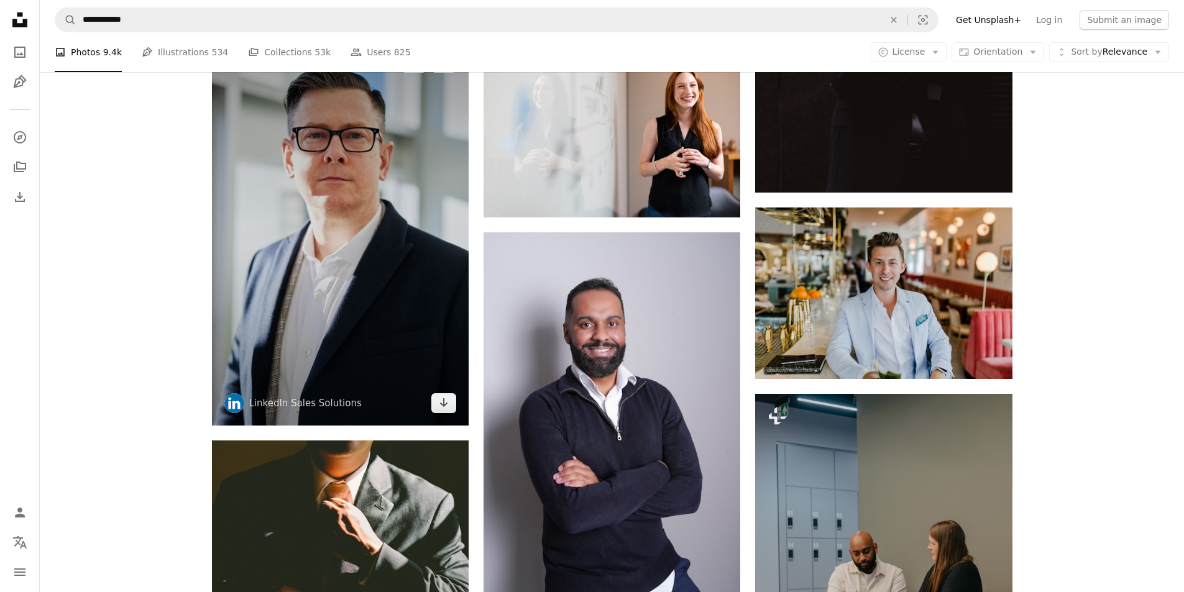
click at [345, 268] on img at bounding box center [340, 232] width 257 height 385
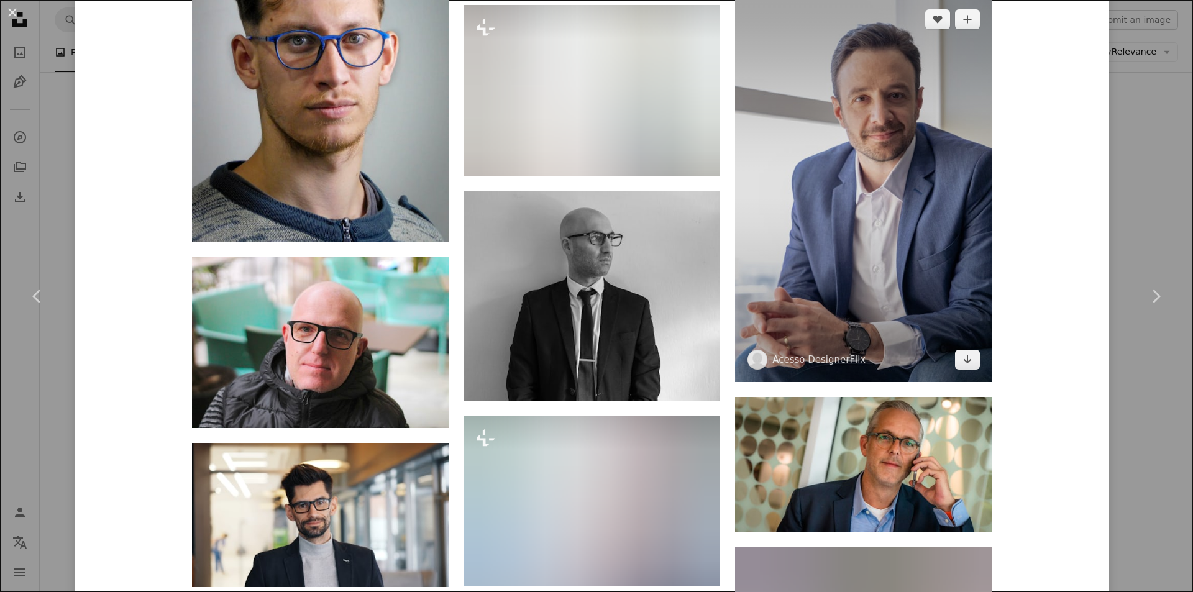
scroll to position [3232, 0]
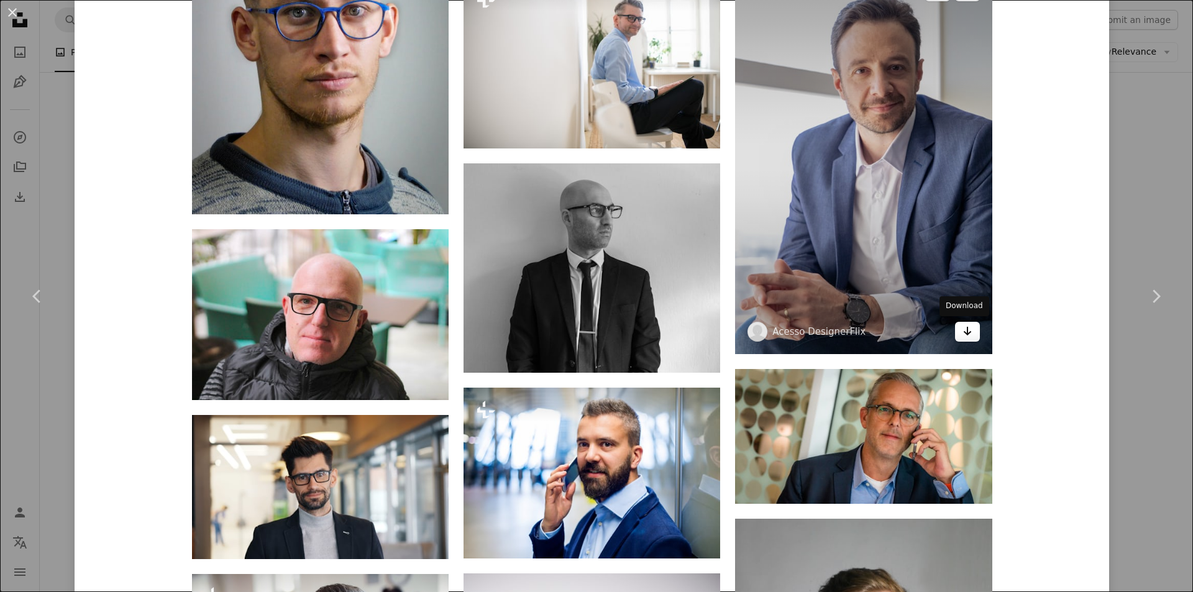
click at [955, 334] on link "Arrow pointing down" at bounding box center [967, 332] width 25 height 20
